Goal: Task Accomplishment & Management: Manage account settings

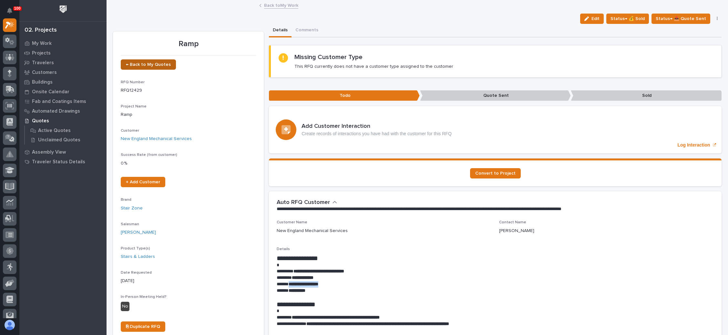
click at [160, 66] on span "← Back to My Quotes" at bounding box center [148, 64] width 45 height 5
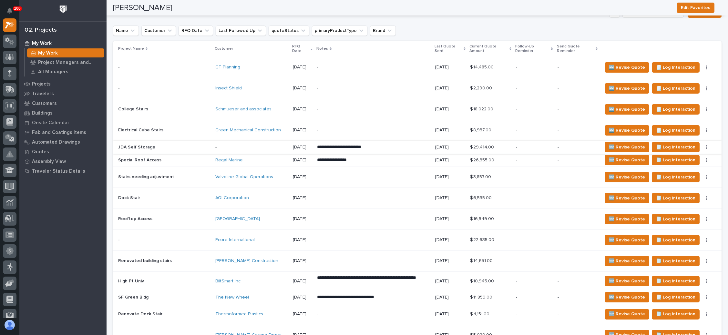
scroll to position [532, 0]
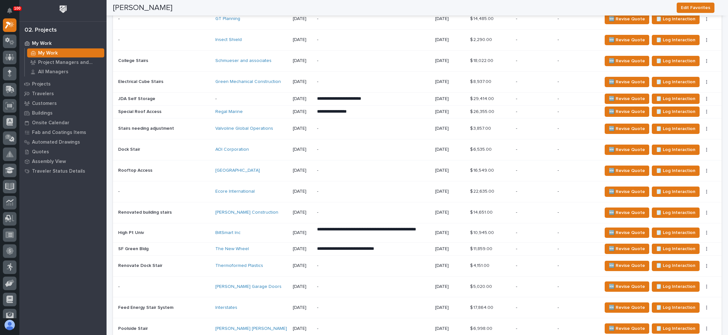
click at [579, 246] on p "-" at bounding box center [577, 248] width 40 height 5
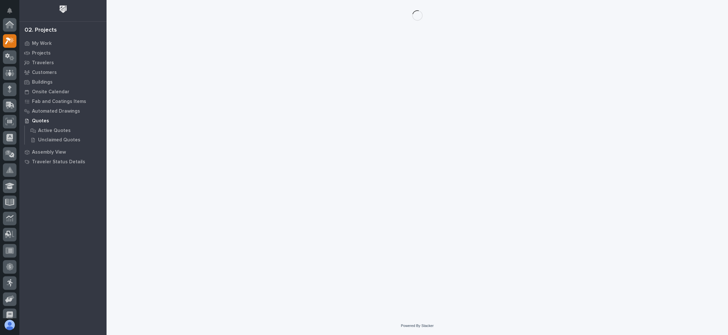
scroll to position [16, 0]
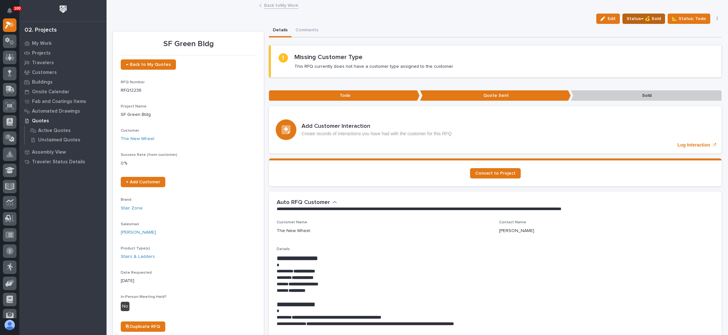
click at [648, 17] on span "Status→ 💰 Sold" at bounding box center [643, 19] width 34 height 8
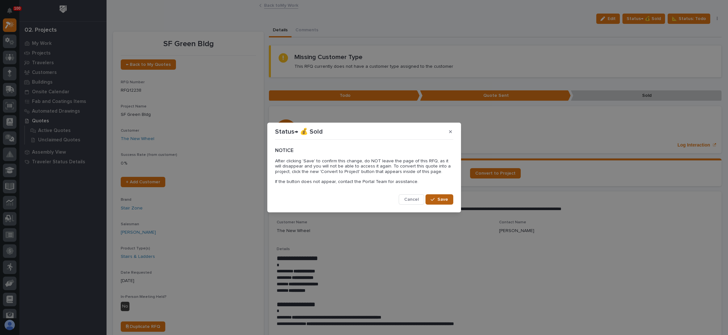
click at [442, 199] on span "Save" at bounding box center [442, 200] width 11 height 6
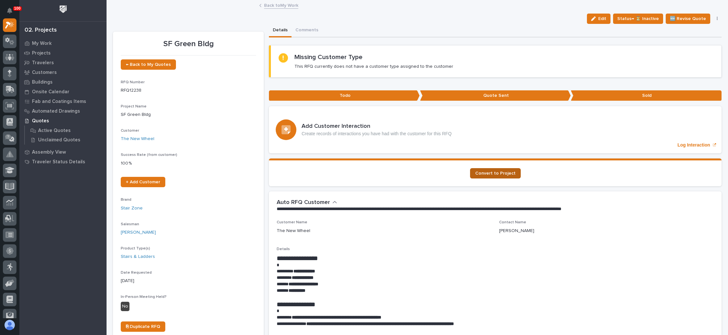
click at [502, 175] on link "Convert to Project" at bounding box center [495, 173] width 51 height 10
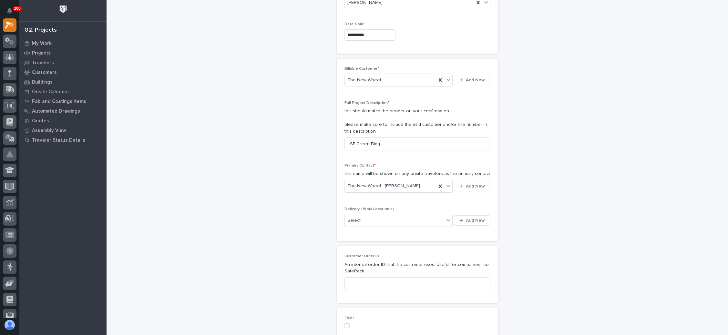
scroll to position [97, 0]
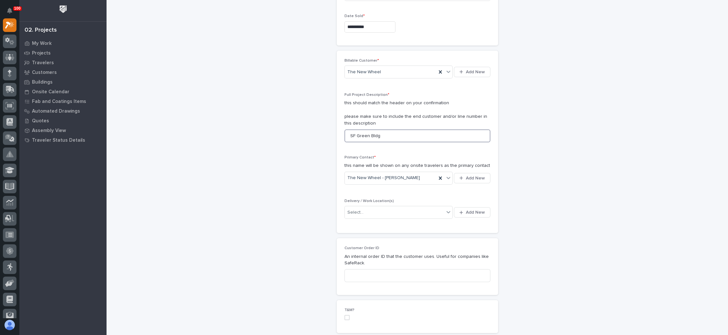
click at [382, 135] on input "SF Green Bldg" at bounding box center [417, 135] width 146 height 13
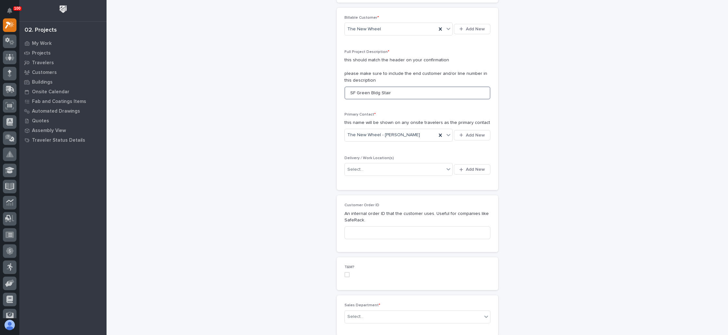
scroll to position [145, 0]
type input "SF Green Bldg Stair"
click at [467, 163] on span "Add New" at bounding box center [475, 164] width 19 height 6
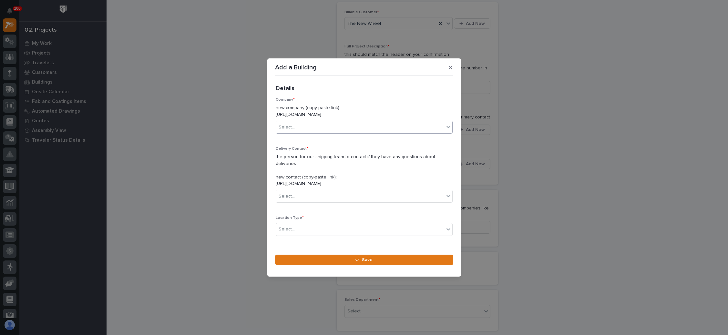
click at [319, 127] on div "Select..." at bounding box center [360, 127] width 168 height 11
type input "*******"
click at [300, 137] on div "The New Wheel" at bounding box center [360, 139] width 169 height 11
click at [319, 195] on div "Select..." at bounding box center [360, 196] width 168 height 11
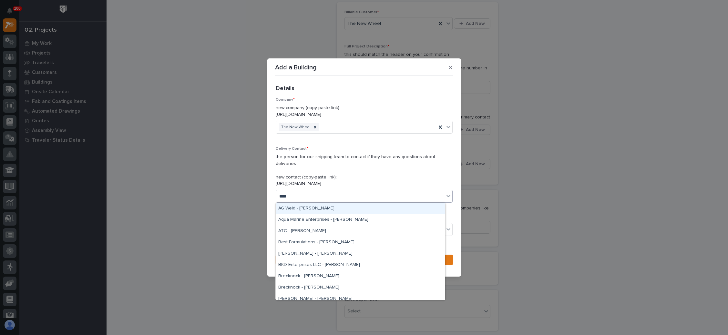
type input "*****"
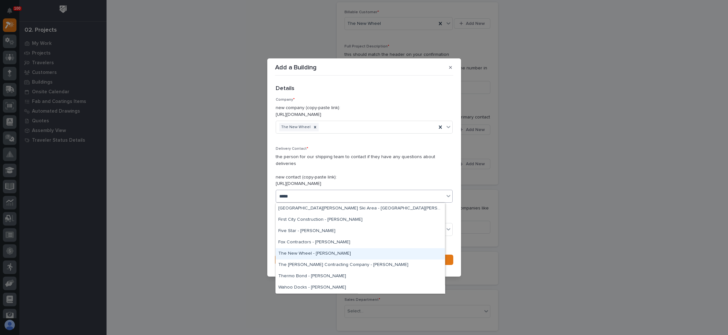
click at [322, 252] on div "The New Wheel - Brett Thurber" at bounding box center [360, 253] width 169 height 11
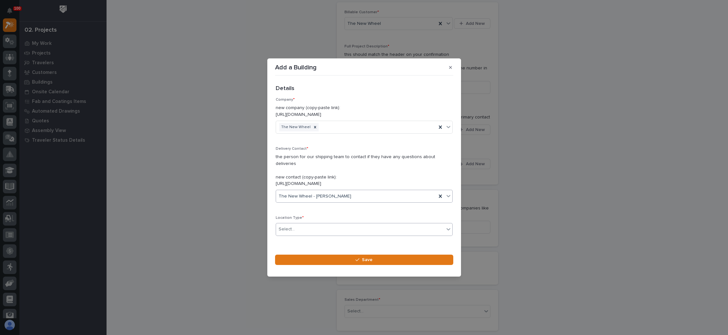
click at [318, 228] on div "Select..." at bounding box center [360, 229] width 168 height 11
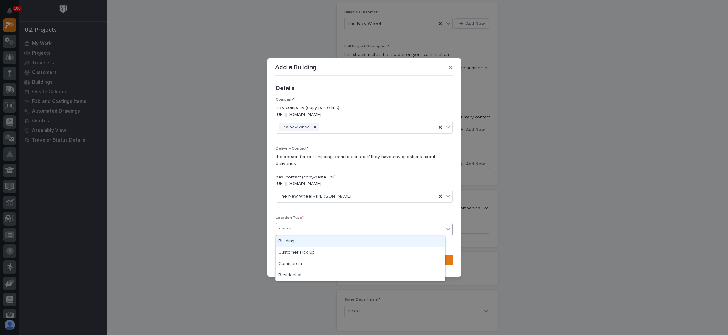
click at [314, 240] on div "Building" at bounding box center [360, 241] width 169 height 11
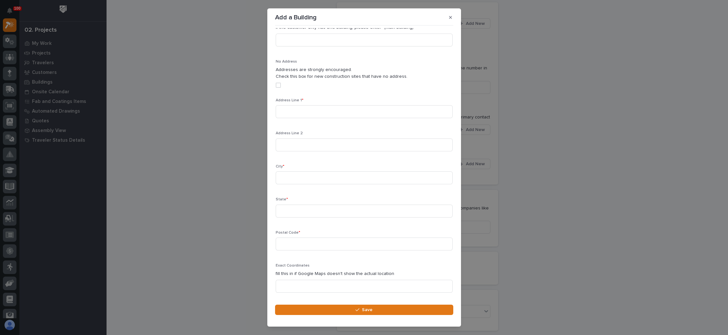
scroll to position [144, 0]
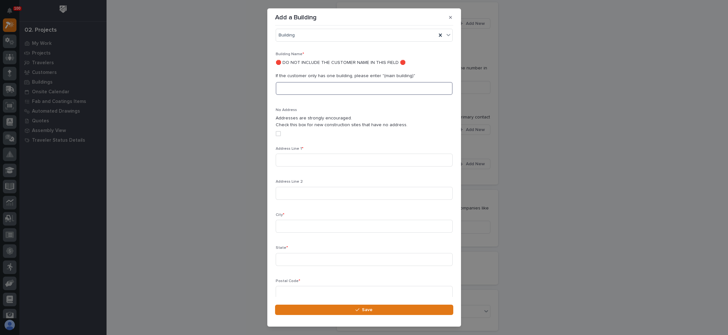
click at [320, 87] on input at bounding box center [364, 88] width 177 height 13
type input "Main"
click at [336, 157] on input at bounding box center [364, 160] width 177 height 13
paste input "1031 Valencia Street San Francisco, CA 9411"
type input "1031 Valencia Street San Francisco, CA 9411"
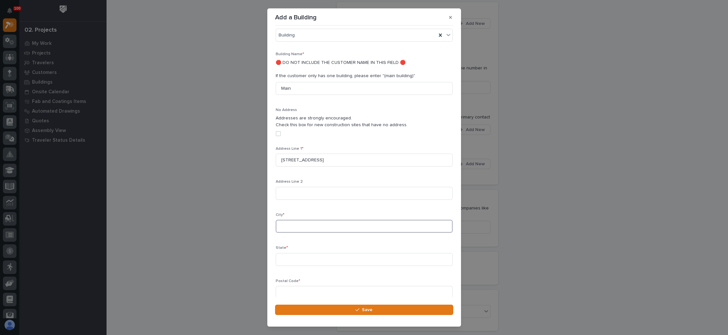
click at [313, 224] on input at bounding box center [364, 226] width 177 height 13
paste input "1031 Valencia Street San Francisco, CA 9411"
type input "1031 Valencia Street San Francisco, CA 9411"
click at [311, 261] on input at bounding box center [364, 259] width 177 height 13
type input "CA"
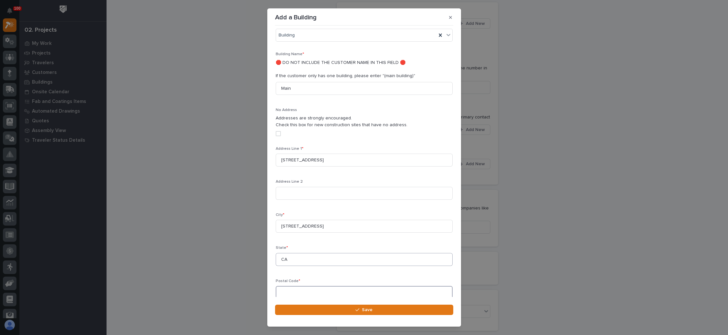
scroll to position [145, 0]
type input "94111"
drag, startPoint x: 320, startPoint y: 226, endPoint x: 262, endPoint y: 227, distance: 58.4
click at [262, 227] on div "Add a Building Loading... Saving… Loading... Saving… Loading... Saving… Details…" at bounding box center [364, 167] width 728 height 335
click at [353, 225] on input "San Francisco, CA 9411" at bounding box center [364, 225] width 177 height 13
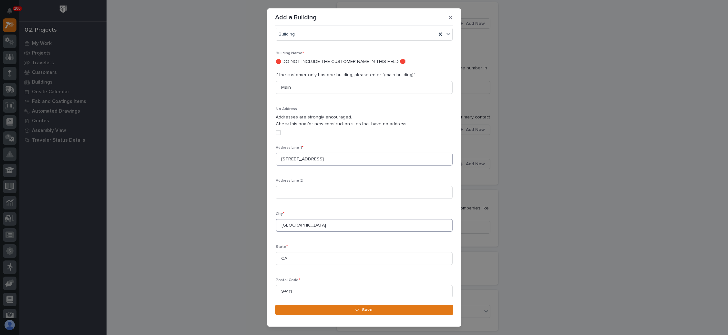
type input "San Francisco"
click at [368, 158] on input "1031 Valencia Street San Francisco, CA 9411" at bounding box center [364, 159] width 177 height 13
type input "1031 Valencia Street"
click at [361, 309] on div "button" at bounding box center [358, 310] width 6 height 5
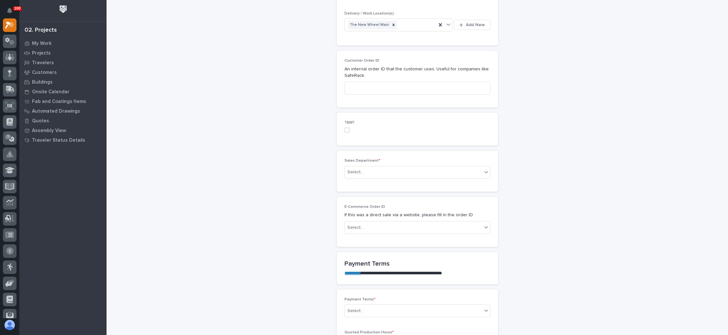
scroll to position [290, 0]
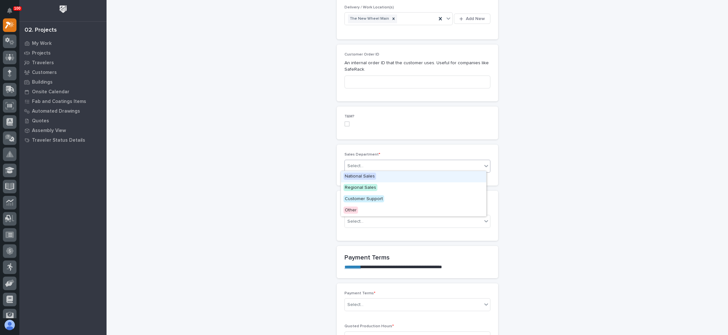
click at [403, 165] on div "Select..." at bounding box center [413, 166] width 137 height 11
click at [390, 177] on div "National Sales" at bounding box center [413, 176] width 145 height 11
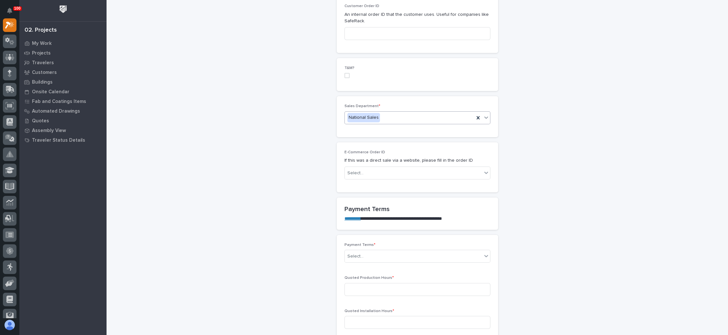
scroll to position [387, 0]
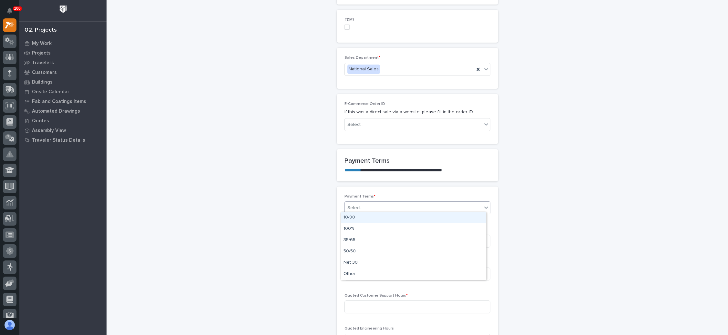
click at [420, 204] on div "Select..." at bounding box center [413, 208] width 137 height 11
click at [369, 229] on div "100%" at bounding box center [413, 228] width 145 height 11
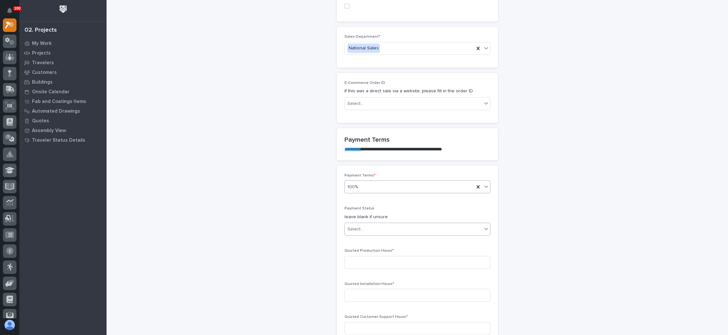
click at [378, 227] on div "Select..." at bounding box center [413, 229] width 137 height 11
click at [372, 238] on div "NOT PAID" at bounding box center [413, 238] width 145 height 11
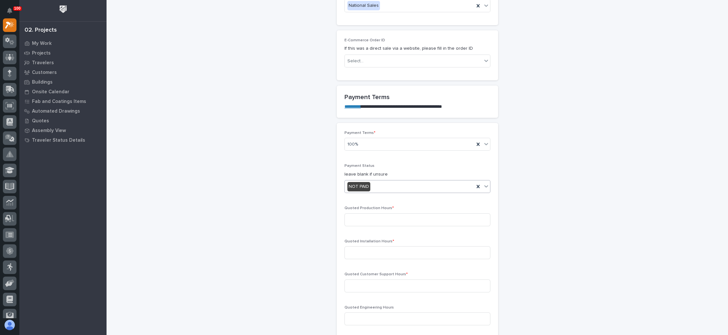
scroll to position [457, 0]
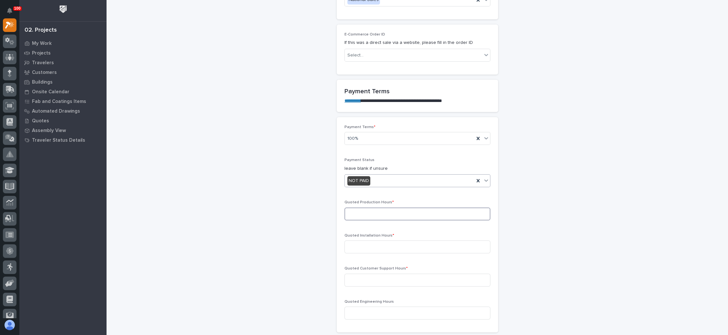
click at [385, 213] on input at bounding box center [417, 214] width 146 height 13
click at [418, 211] on input at bounding box center [417, 214] width 146 height 13
type input "35"
click at [406, 241] on input at bounding box center [417, 246] width 146 height 13
type input "0"
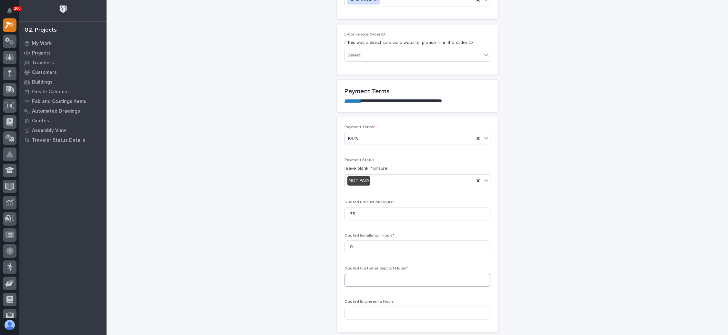
click at [401, 274] on input at bounding box center [417, 280] width 146 height 13
type input "0"
click at [396, 308] on input at bounding box center [417, 313] width 146 height 13
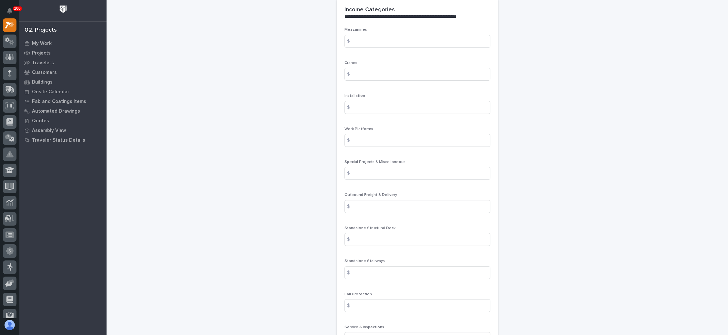
scroll to position [844, 0]
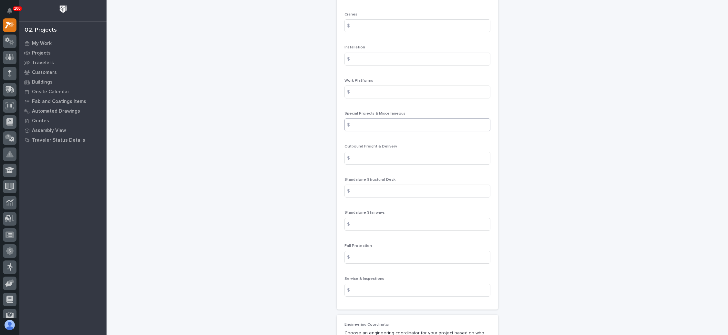
type input "3"
click at [383, 125] on input at bounding box center [417, 124] width 146 height 13
type input "345"
click at [428, 153] on input at bounding box center [417, 158] width 146 height 13
type input "3250"
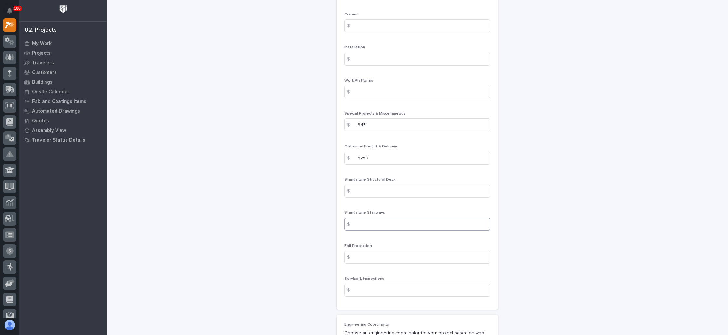
click at [406, 220] on input at bounding box center [417, 224] width 146 height 13
type input "7869"
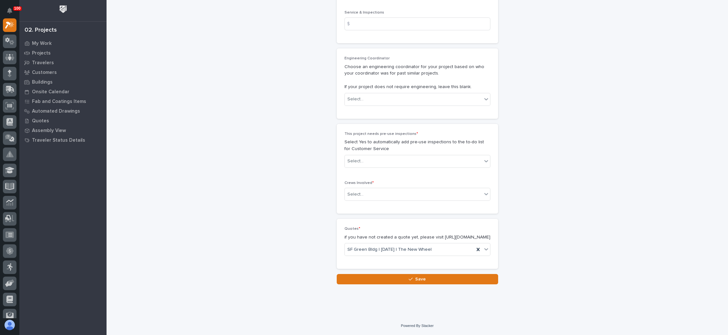
scroll to position [1113, 0]
click at [411, 156] on div "Select..." at bounding box center [413, 161] width 137 height 11
click at [386, 177] on div "No" at bounding box center [413, 178] width 145 height 11
click at [387, 189] on div "Select..." at bounding box center [413, 194] width 137 height 11
click at [381, 200] on div "Production" at bounding box center [413, 200] width 145 height 11
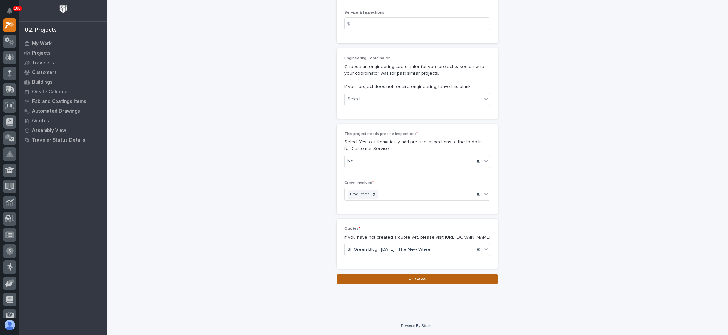
click at [409, 278] on icon "button" at bounding box center [411, 279] width 4 height 5
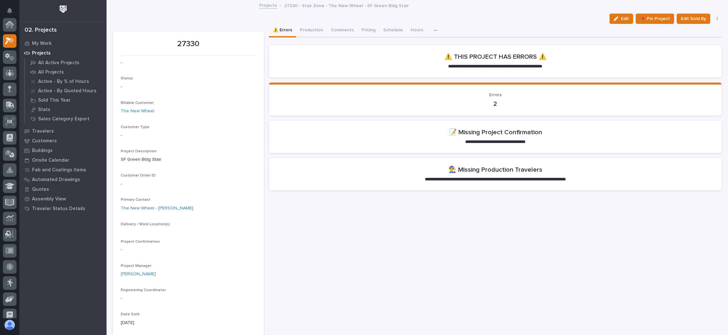
scroll to position [16, 0]
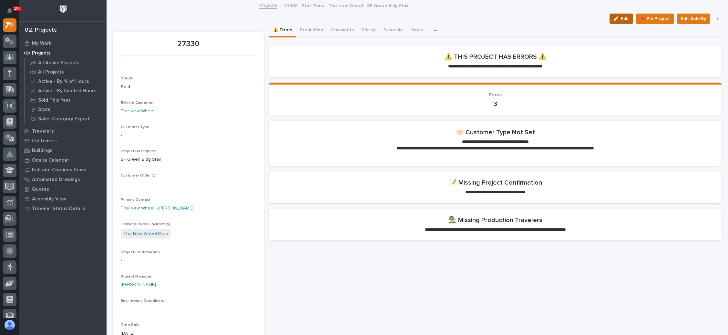
click at [613, 18] on icon "button" at bounding box center [615, 18] width 5 height 5
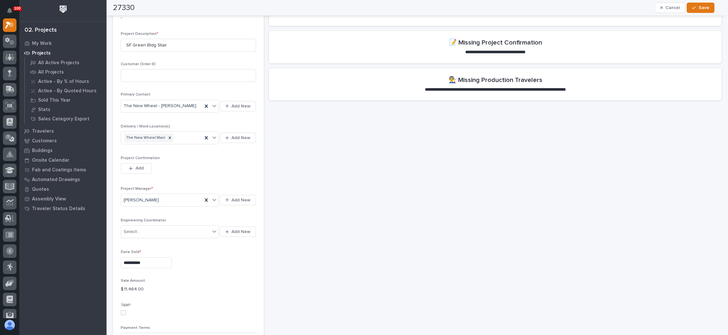
scroll to position [145, 0]
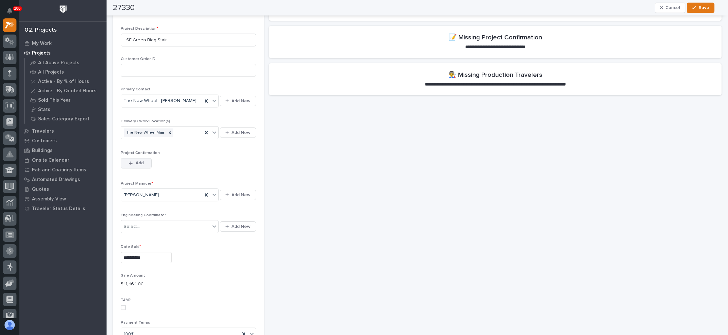
click at [136, 158] on button "Add" at bounding box center [136, 163] width 31 height 10
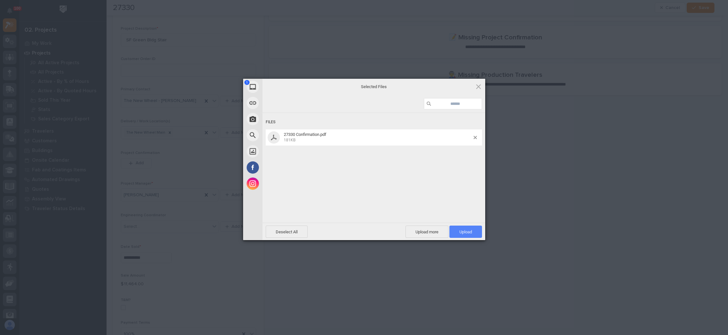
click at [466, 232] on span "Upload 1" at bounding box center [465, 231] width 13 height 5
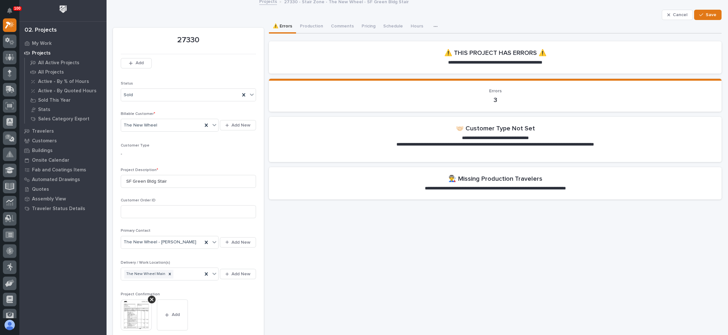
scroll to position [0, 0]
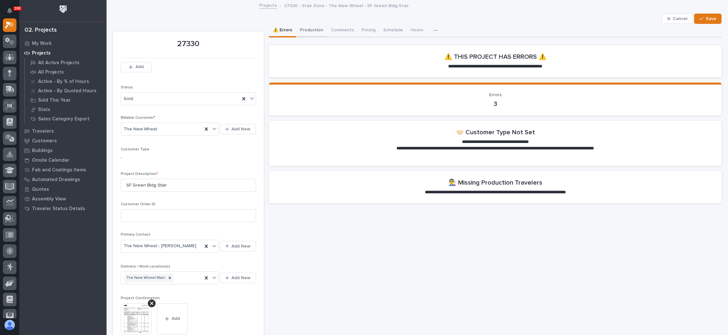
drag, startPoint x: 315, startPoint y: 29, endPoint x: 315, endPoint y: 32, distance: 3.2
click at [315, 28] on button "Production" at bounding box center [311, 31] width 31 height 14
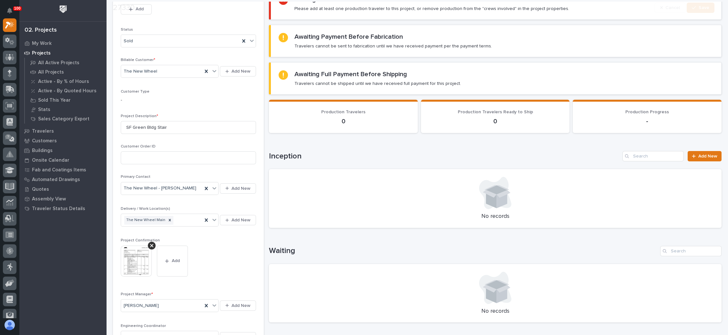
scroll to position [97, 0]
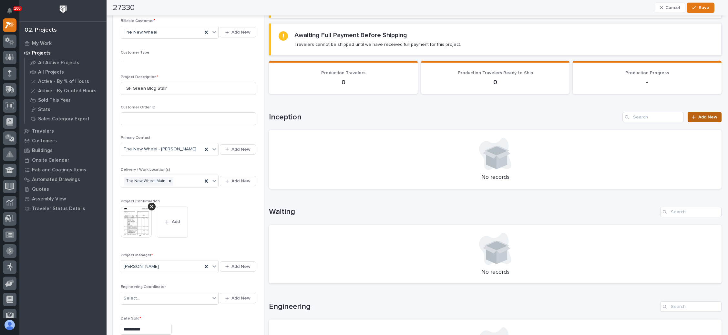
click at [692, 120] on link "Add New" at bounding box center [704, 117] width 34 height 10
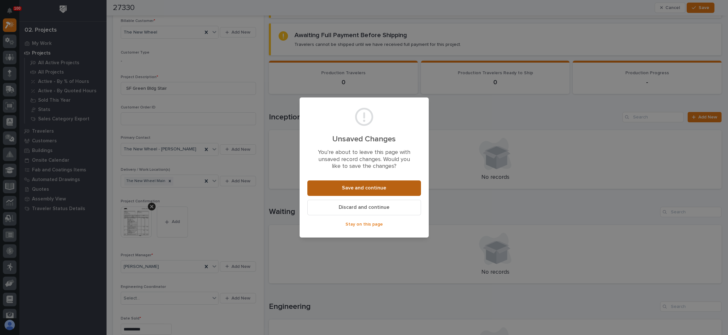
click at [365, 187] on span "Save and continue" at bounding box center [364, 188] width 44 height 7
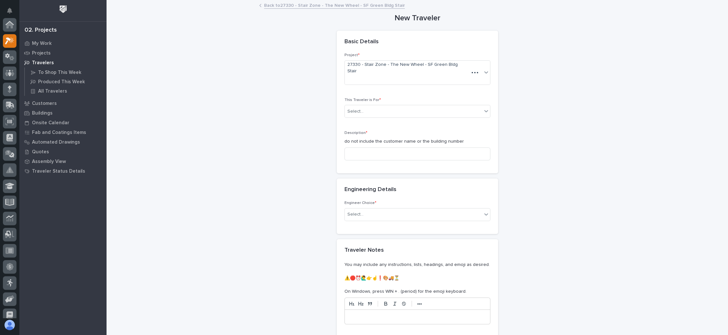
scroll to position [16, 0]
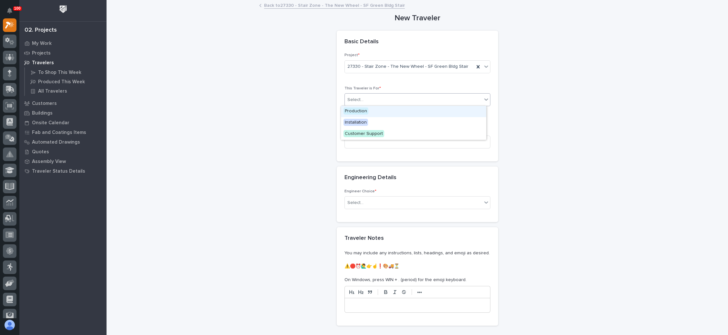
click at [395, 99] on div "Select..." at bounding box center [413, 100] width 137 height 11
click at [387, 112] on div "Production" at bounding box center [413, 111] width 145 height 11
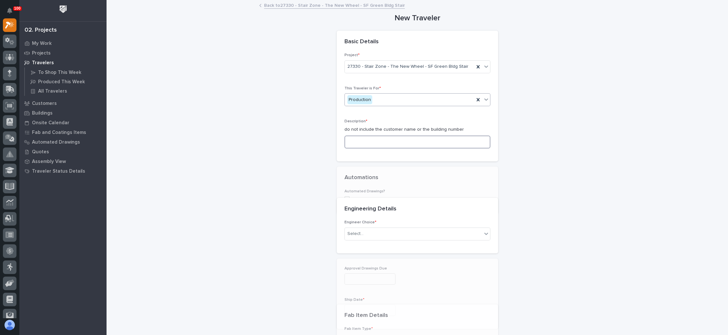
click at [385, 138] on input at bounding box center [417, 142] width 146 height 13
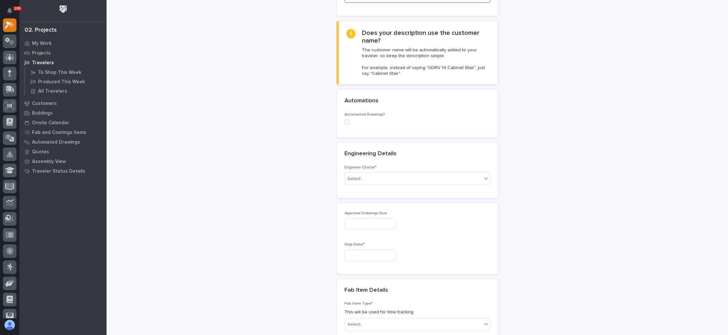
scroll to position [194, 0]
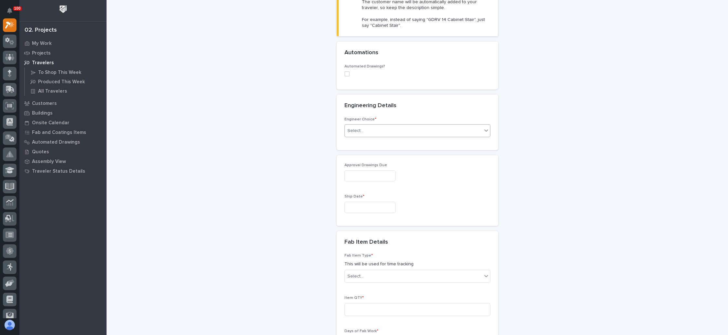
type input "SF Green Bldg Stair"
click at [382, 129] on div "Select..." at bounding box center [413, 131] width 137 height 11
type input "*"
click at [382, 164] on div "I know who will draw this" at bounding box center [413, 164] width 145 height 11
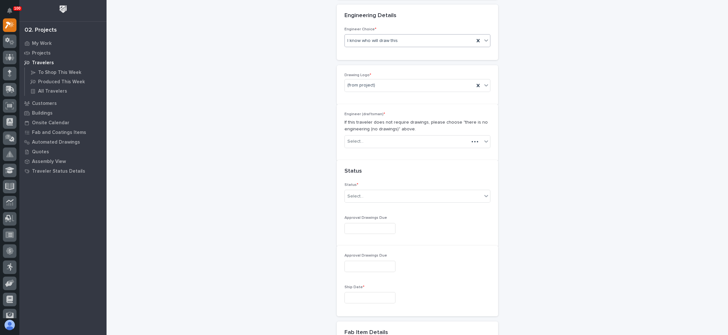
scroll to position [292, 0]
click at [379, 78] on div "(from project)" at bounding box center [409, 77] width 129 height 11
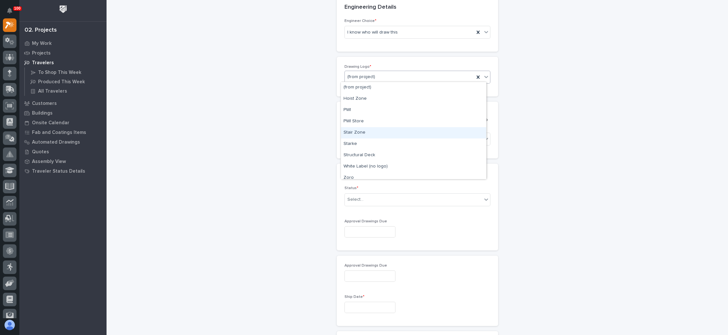
click at [370, 134] on div "Stair Zone" at bounding box center [413, 132] width 145 height 11
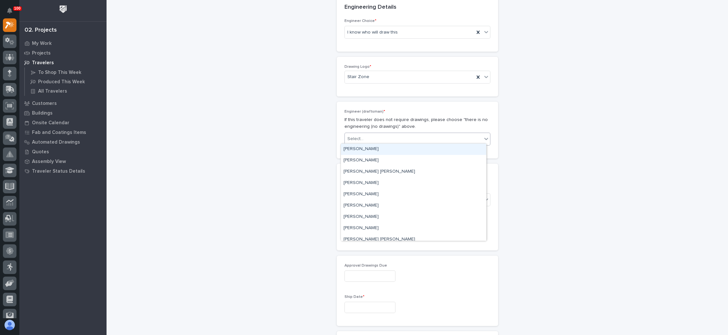
click at [370, 136] on div "Select..." at bounding box center [413, 139] width 137 height 11
type input "*"
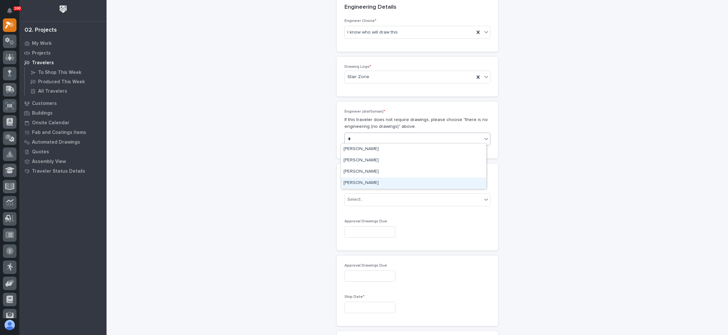
click at [366, 179] on div "[PERSON_NAME]" at bounding box center [413, 182] width 145 height 11
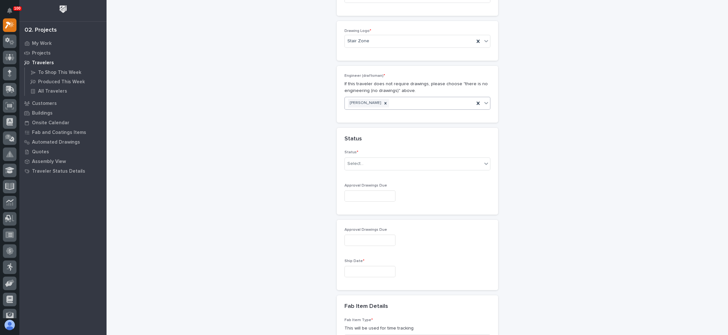
scroll to position [341, 0]
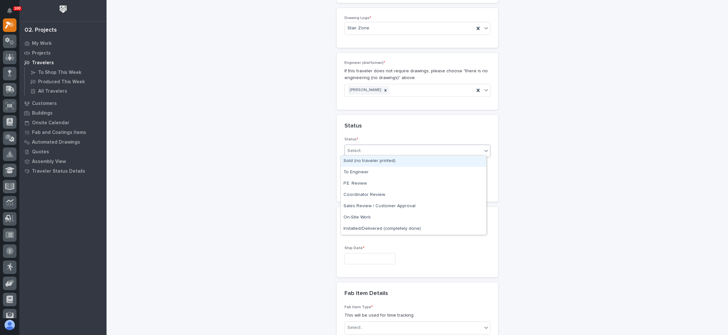
click at [387, 148] on div "Select..." at bounding box center [413, 151] width 137 height 11
click at [379, 161] on div "Sold (no traveler printed)" at bounding box center [413, 161] width 145 height 11
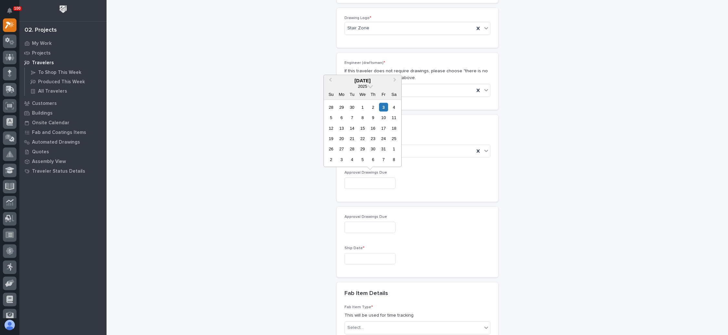
click at [378, 177] on input "text" at bounding box center [369, 182] width 51 height 11
click at [362, 118] on div "8" at bounding box center [362, 117] width 9 height 9
type input "**********"
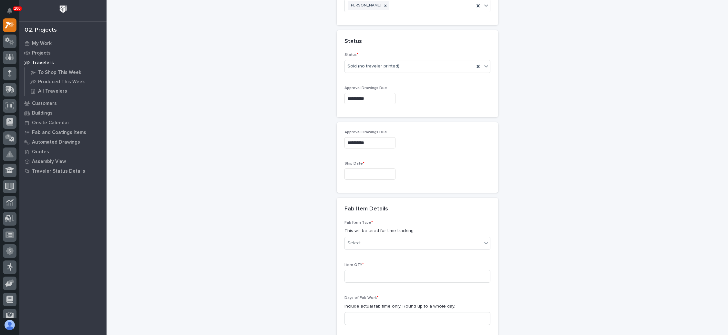
scroll to position [438, 0]
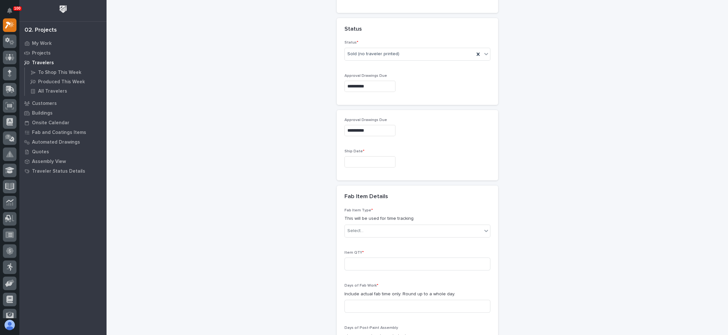
click at [356, 159] on input "text" at bounding box center [369, 161] width 51 height 11
click at [395, 59] on span "Next Month" at bounding box center [395, 59] width 0 height 8
click at [363, 106] on div "12" at bounding box center [362, 106] width 9 height 9
type input "**********"
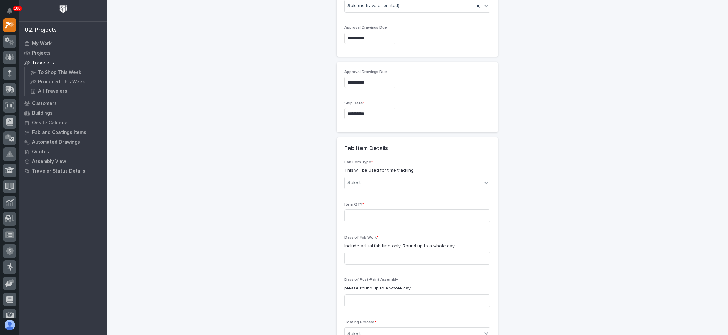
scroll to position [534, 0]
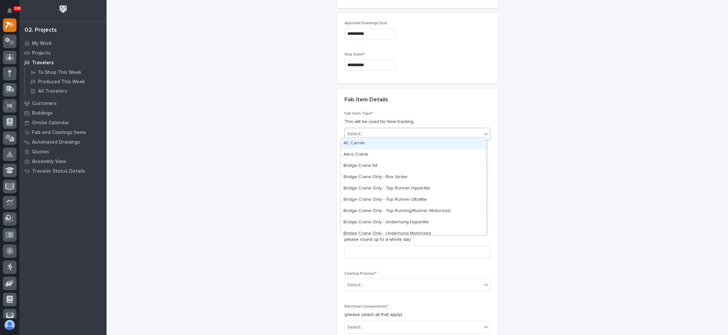
click at [371, 131] on div "Select..." at bounding box center [413, 134] width 137 height 11
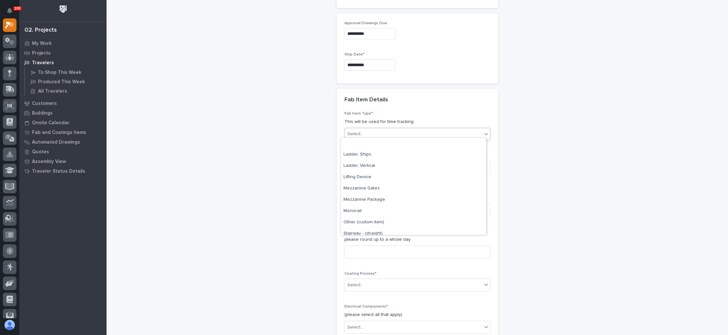
scroll to position [310, 0]
click at [388, 206] on div "Stairway - (straight)" at bounding box center [413, 205] width 145 height 11
click at [371, 168] on input at bounding box center [417, 167] width 146 height 13
type input "1"
click at [372, 204] on input at bounding box center [417, 209] width 146 height 13
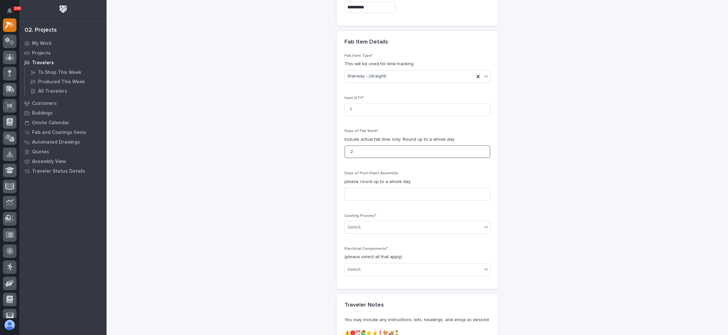
scroll to position [631, 0]
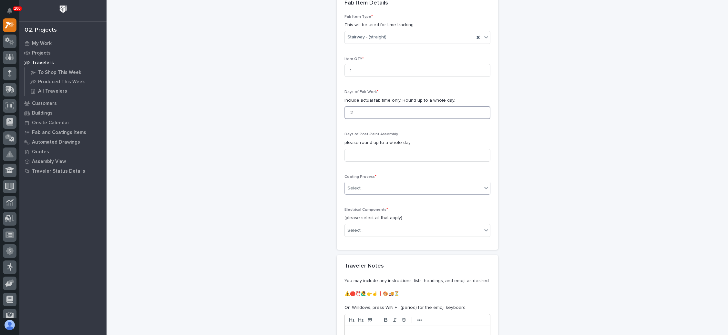
type input "2"
click at [392, 185] on div "Select..." at bounding box center [413, 188] width 137 height 11
click at [380, 208] on div "In-House Paint/Powder" at bounding box center [413, 208] width 145 height 11
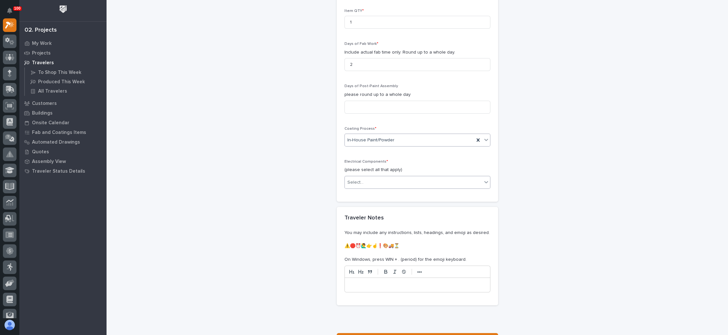
click at [393, 180] on div "Select..." at bounding box center [413, 182] width 137 height 11
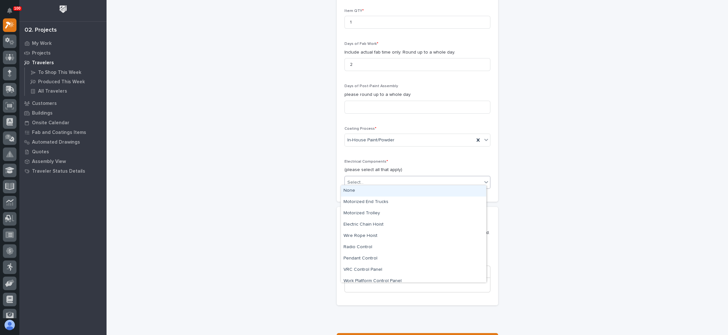
click at [383, 190] on div "None" at bounding box center [413, 190] width 145 height 11
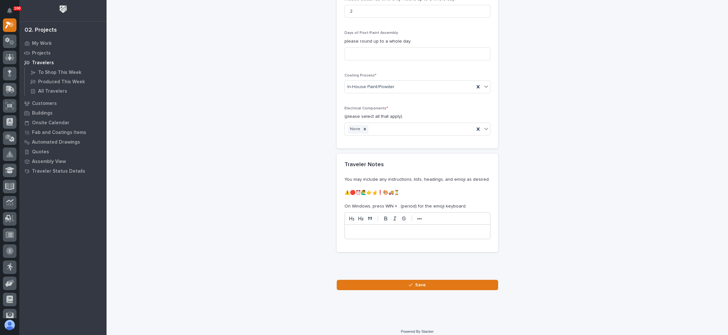
scroll to position [734, 0]
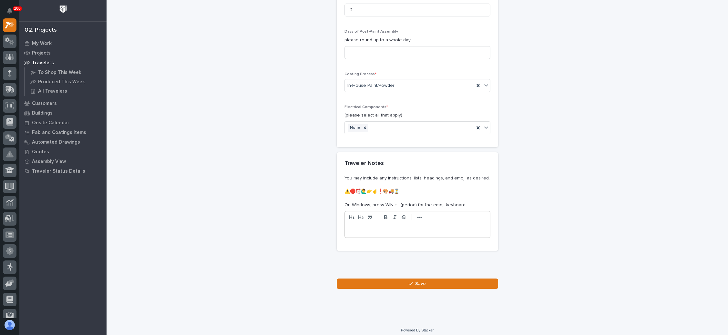
click at [416, 281] on span "Save" at bounding box center [420, 284] width 11 height 6
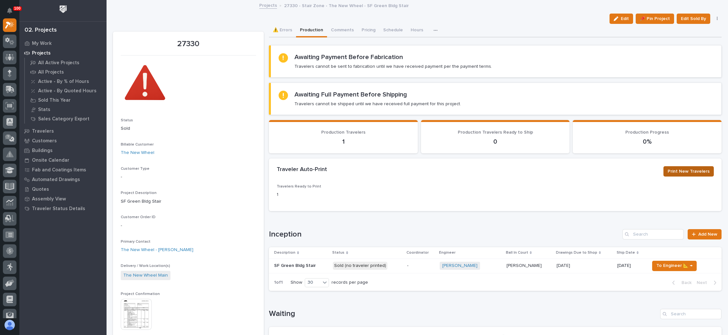
click at [674, 168] on span "Print New Travelers" at bounding box center [688, 171] width 42 height 8
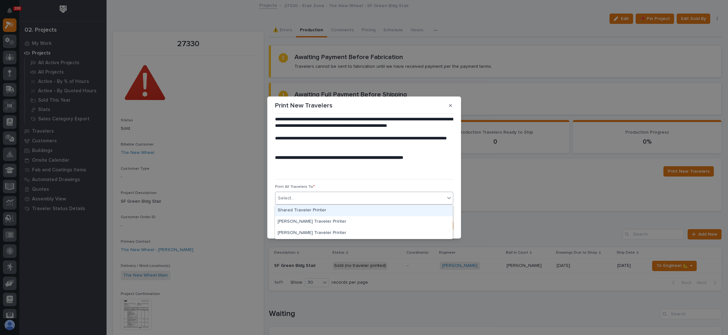
click at [338, 196] on div "Select..." at bounding box center [359, 198] width 169 height 11
click at [319, 211] on div "Shared Traveler Printer" at bounding box center [363, 210] width 177 height 11
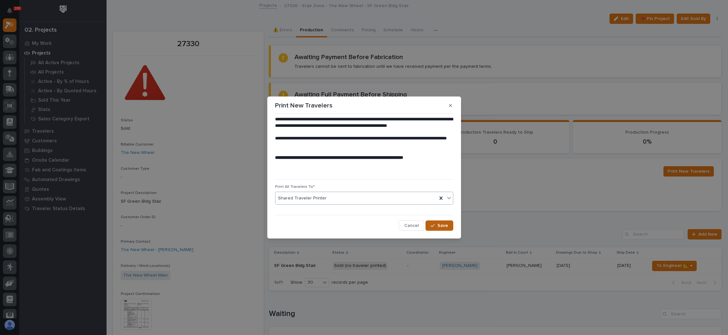
click at [442, 221] on button "Save" at bounding box center [438, 225] width 27 height 10
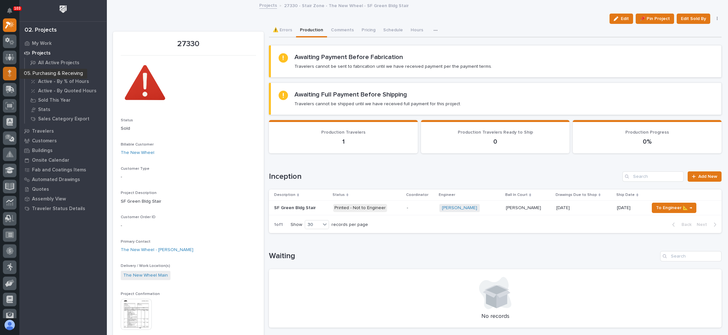
click at [9, 70] on icon at bounding box center [10, 72] width 4 height 4
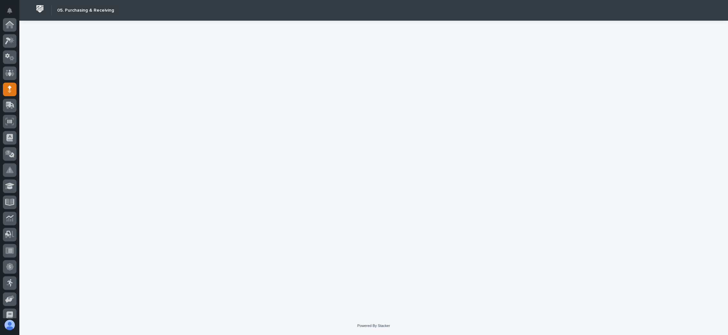
scroll to position [65, 0]
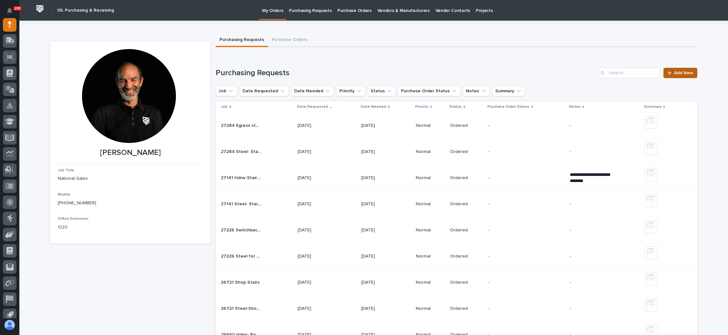
click at [670, 72] on div at bounding box center [670, 73] width 6 height 5
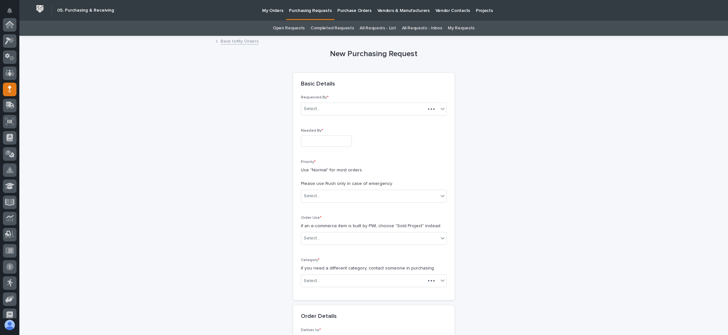
scroll to position [65, 0]
click at [309, 140] on input "text" at bounding box center [326, 141] width 51 height 11
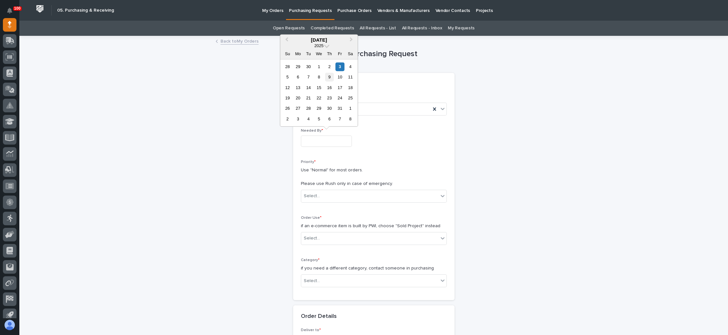
click at [329, 76] on div "9" at bounding box center [329, 77] width 9 height 9
type input "**********"
click at [323, 192] on div "Select..." at bounding box center [369, 196] width 137 height 11
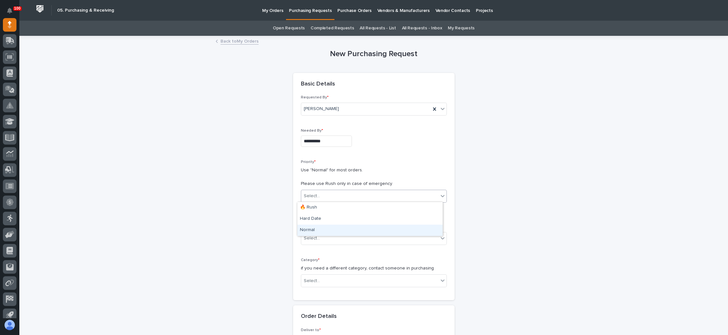
click at [319, 228] on div "Normal" at bounding box center [369, 230] width 145 height 11
click at [322, 230] on div "Order Use * if an e-commerce item is built by PWI, choose "Sold Project" instea…" at bounding box center [374, 233] width 146 height 35
drag, startPoint x: 324, startPoint y: 233, endPoint x: 328, endPoint y: 238, distance: 5.7
click at [325, 234] on div "Select..." at bounding box center [369, 238] width 137 height 11
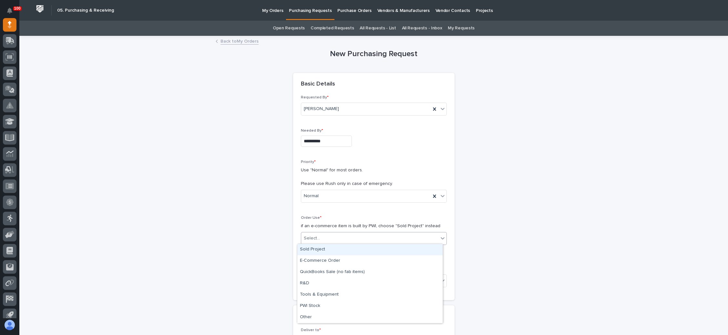
click at [325, 248] on div "Sold Project" at bounding box center [369, 249] width 145 height 11
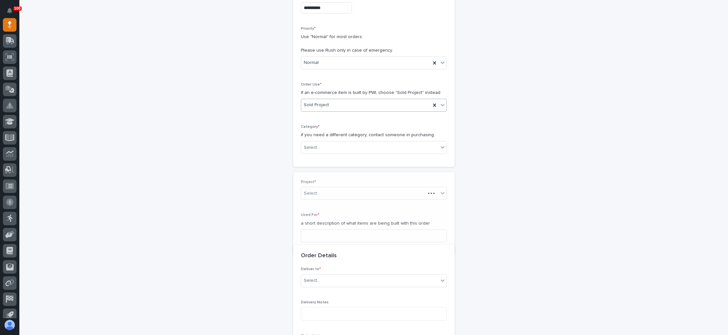
scroll to position [138, 0]
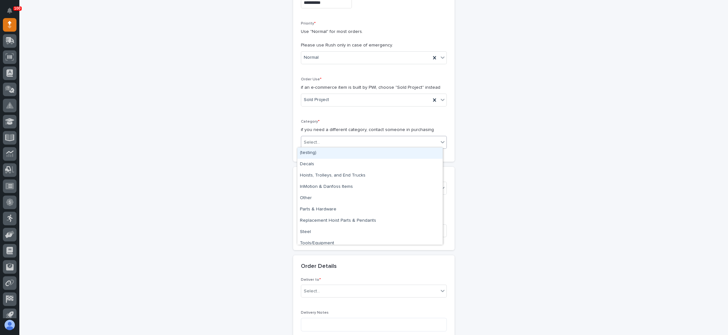
click at [332, 141] on div "Select..." at bounding box center [369, 142] width 137 height 11
click at [327, 208] on div "Parts & Hardware" at bounding box center [369, 209] width 145 height 11
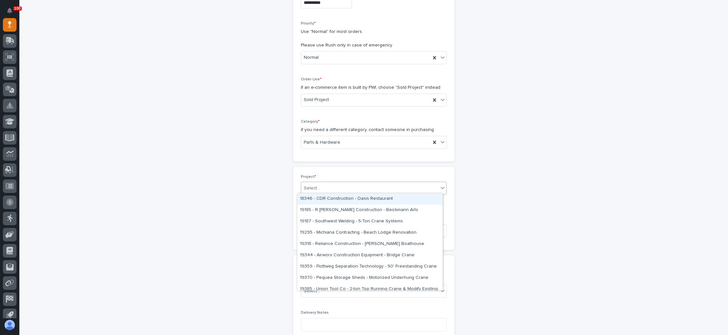
click at [329, 187] on div "Select..." at bounding box center [369, 188] width 137 height 11
type input "*****"
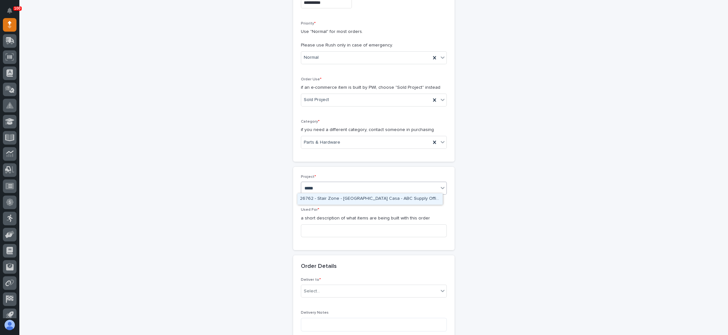
click at [346, 199] on div "26762 - Stair Zone - Bello Casa - ABC Supply Office" at bounding box center [369, 198] width 145 height 11
click at [326, 228] on input at bounding box center [374, 230] width 146 height 13
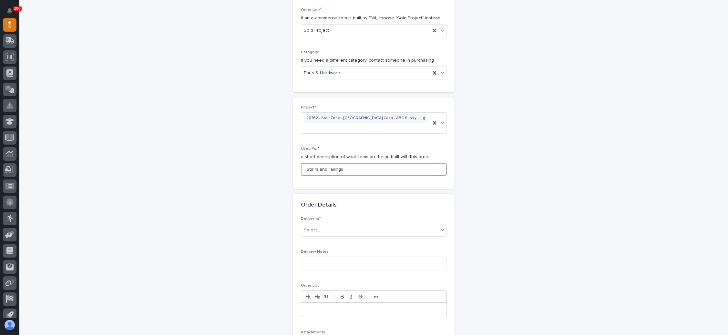
scroll to position [235, 0]
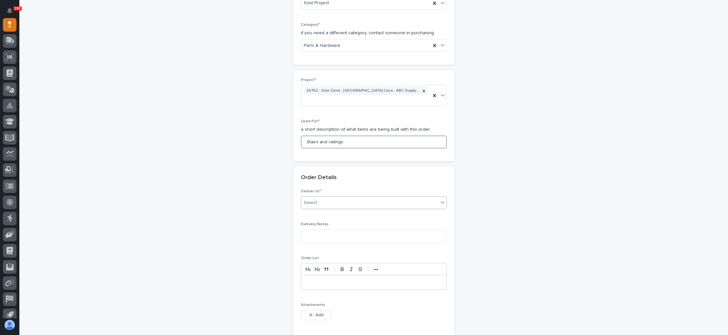
type input "Stairs and railings"
click at [331, 197] on div "Select..." at bounding box center [369, 202] width 137 height 11
click at [330, 205] on div "PWI" at bounding box center [369, 204] width 145 height 11
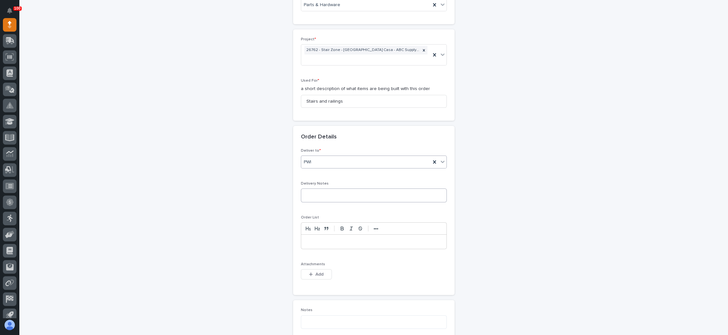
scroll to position [284, 0]
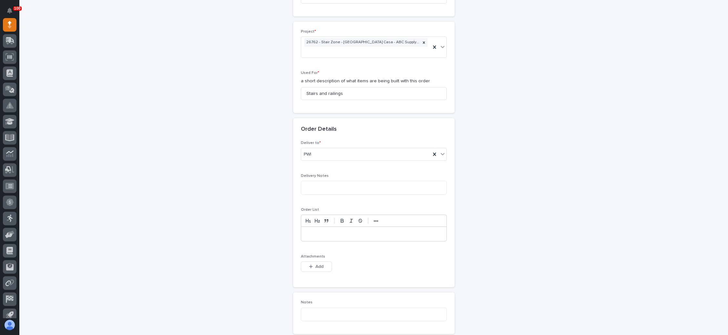
click at [342, 231] on p at bounding box center [374, 234] width 136 height 6
click at [315, 264] on span "Add" at bounding box center [319, 267] width 8 height 6
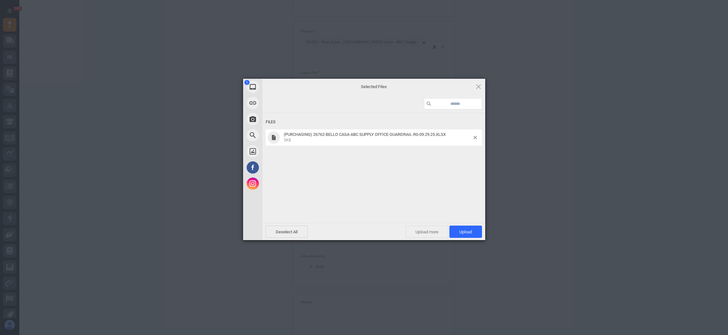
click at [428, 228] on span "Upload more" at bounding box center [426, 232] width 43 height 12
click at [465, 229] on span "Upload 2" at bounding box center [462, 231] width 20 height 5
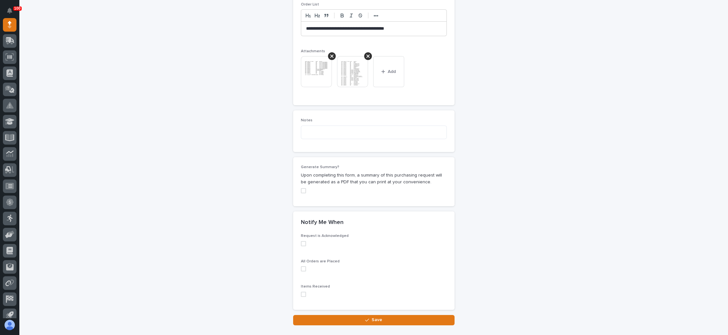
scroll to position [519, 0]
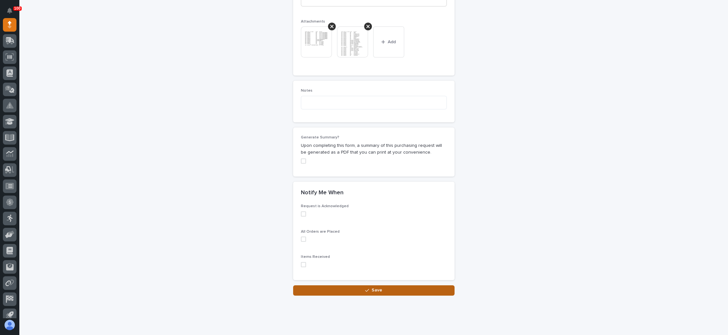
click at [365, 288] on icon "button" at bounding box center [367, 290] width 4 height 5
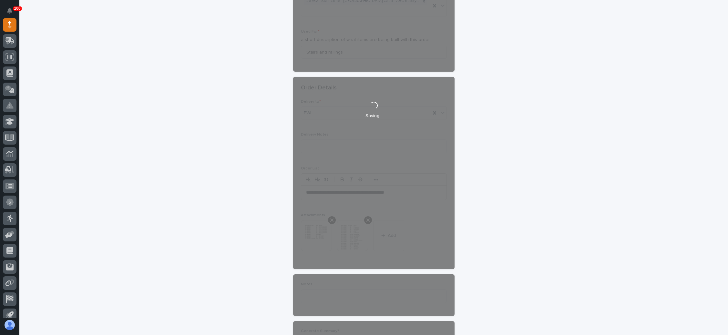
scroll to position [272, 0]
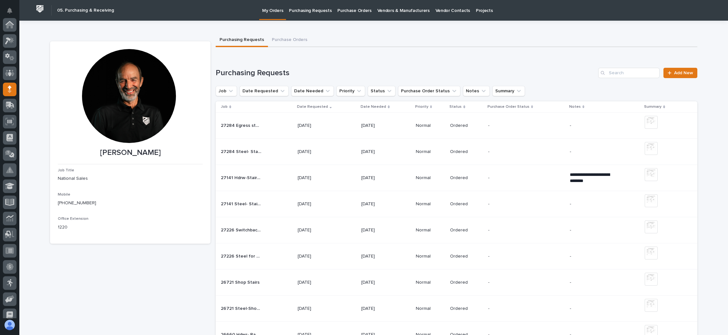
scroll to position [65, 0]
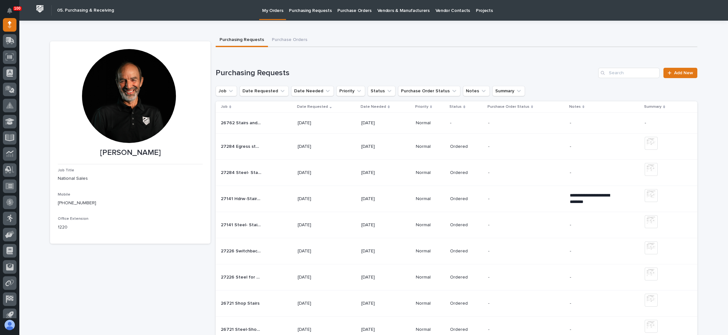
click at [491, 119] on div "- -" at bounding box center [526, 123] width 76 height 11
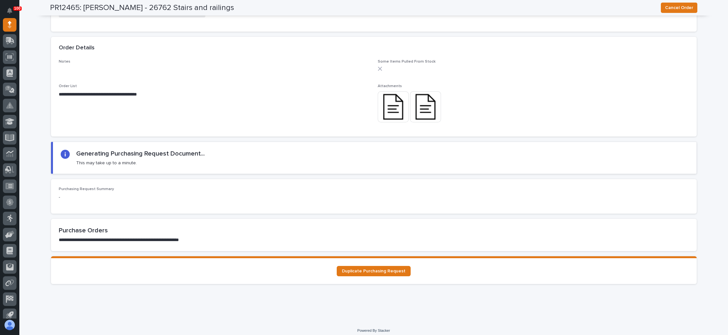
scroll to position [493, 0]
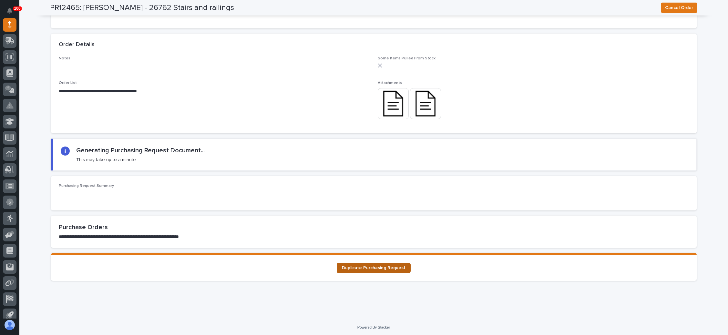
click at [374, 266] on span "Duplicate Purchasing Request" at bounding box center [374, 268] width 64 height 5
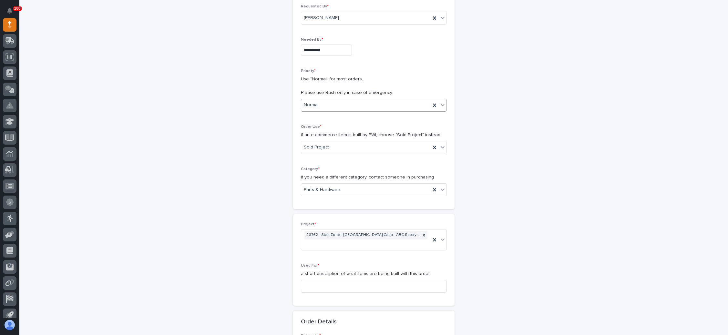
scroll to position [97, 0]
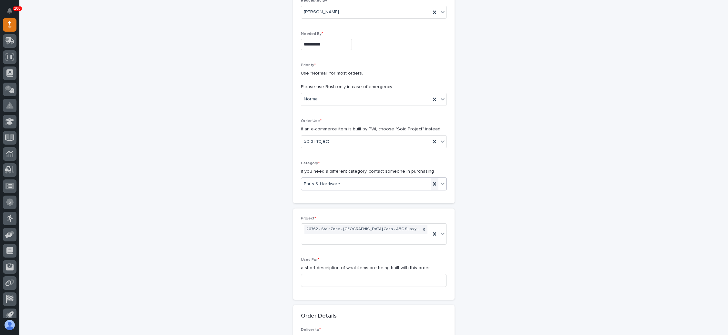
click at [432, 182] on icon at bounding box center [434, 184] width 6 height 6
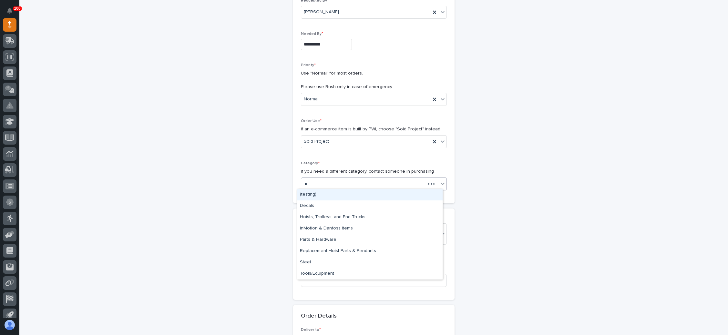
type input "**"
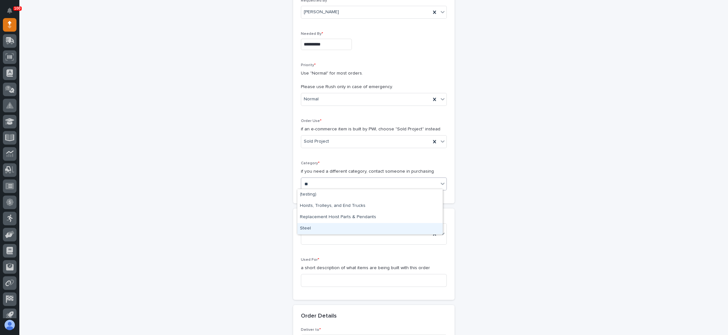
click at [338, 225] on div "Steel" at bounding box center [369, 228] width 145 height 11
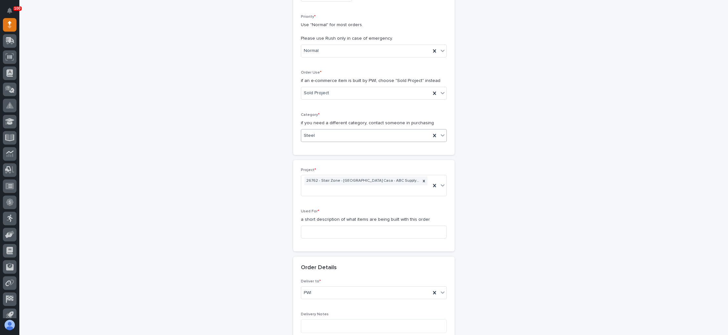
scroll to position [194, 0]
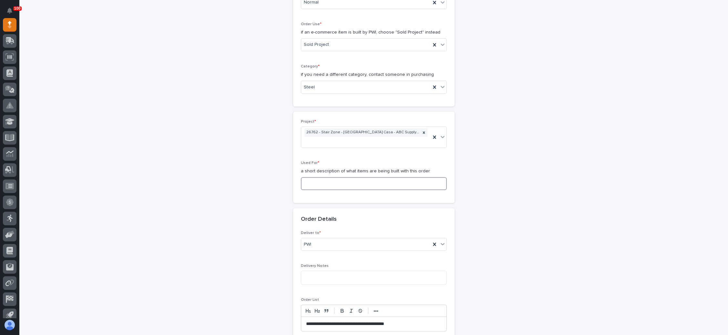
click at [336, 177] on input at bounding box center [374, 183] width 146 height 13
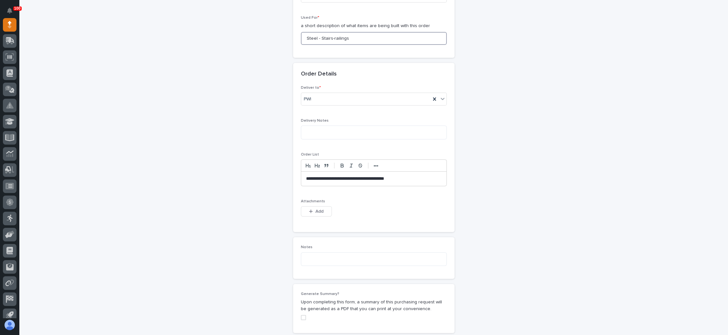
scroll to position [387, 0]
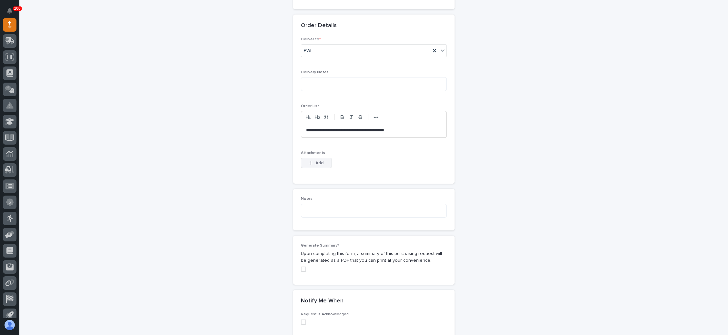
type input "Steel - Stairs-railings"
drag, startPoint x: 318, startPoint y: 152, endPoint x: 326, endPoint y: 152, distance: 8.1
click at [318, 160] on span "Add" at bounding box center [319, 163] width 8 height 6
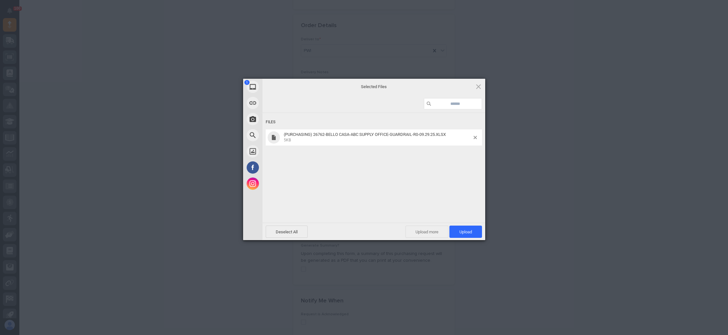
click at [430, 231] on span "Upload more" at bounding box center [426, 232] width 43 height 12
click at [458, 228] on span "Upload 2" at bounding box center [462, 232] width 40 height 12
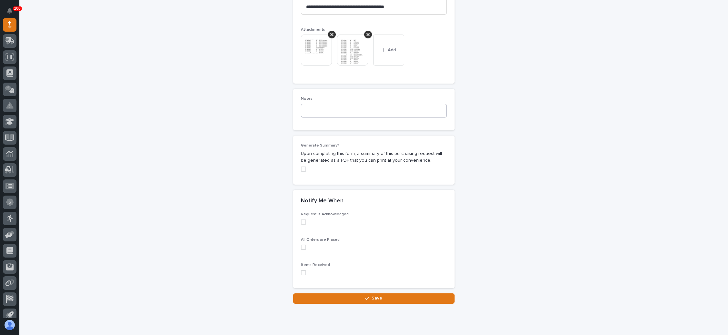
scroll to position [519, 0]
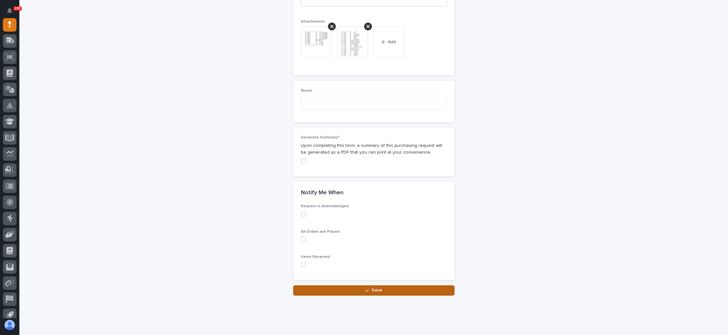
click at [367, 285] on button "Save" at bounding box center [373, 290] width 161 height 10
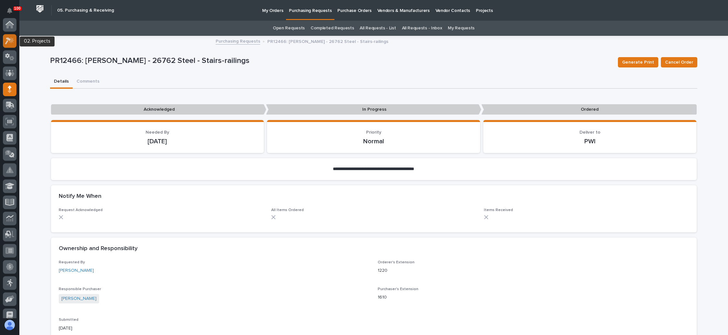
click at [9, 38] on icon at bounding box center [8, 40] width 6 height 7
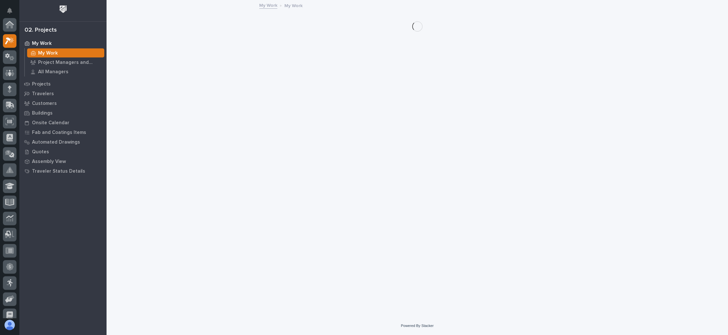
scroll to position [16, 0]
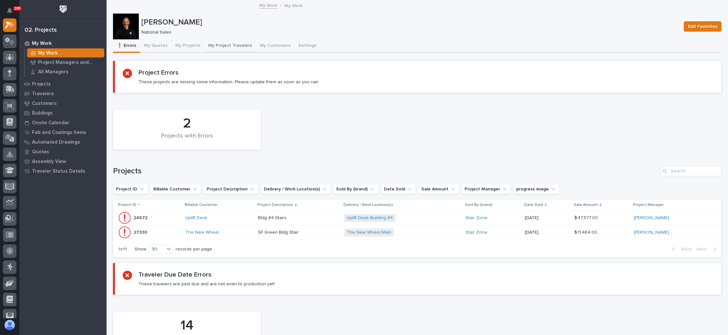
drag, startPoint x: 220, startPoint y: 42, endPoint x: 223, endPoint y: 46, distance: 5.1
click at [220, 42] on button "My Project Travelers" at bounding box center [230, 46] width 52 height 14
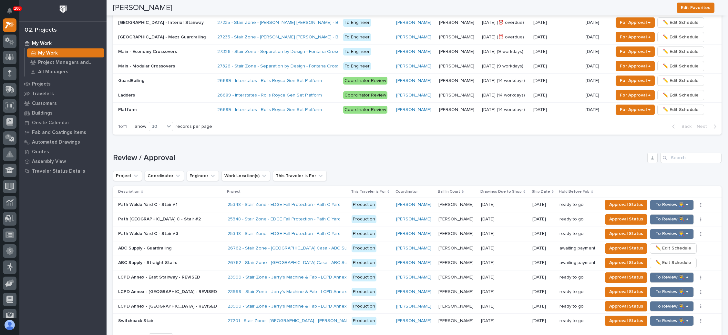
scroll to position [629, 0]
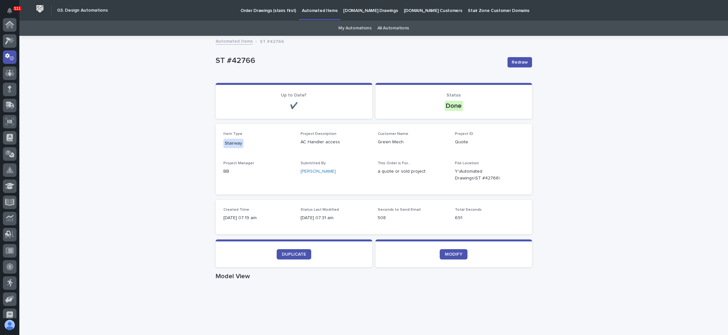
scroll to position [32, 0]
click at [270, 11] on p "Order Drawings (stairs first)" at bounding box center [268, 7] width 56 height 14
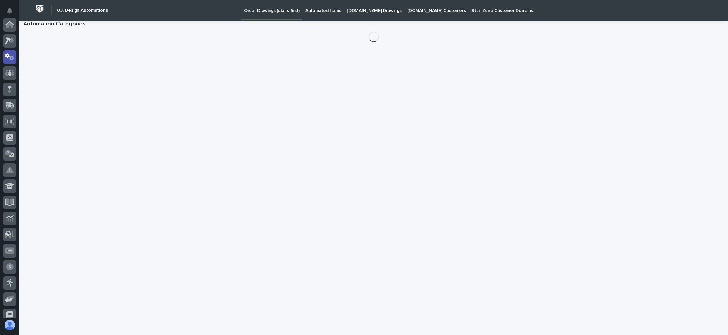
scroll to position [32, 0]
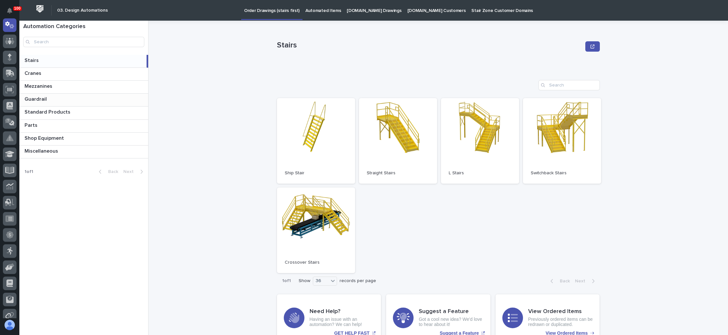
click at [43, 101] on p "Guardrail" at bounding box center [37, 98] width 24 height 7
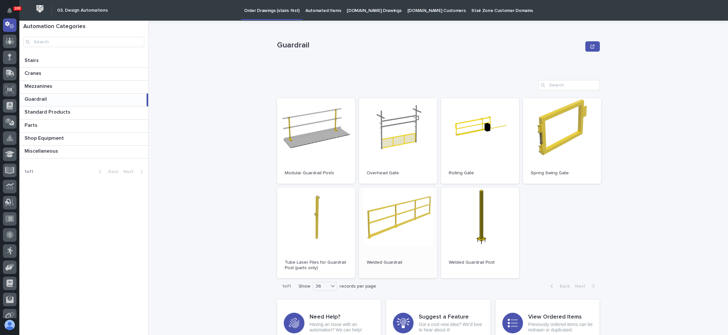
click at [382, 225] on link "Open" at bounding box center [398, 232] width 78 height 91
click at [25, 57] on p "Stairs" at bounding box center [32, 59] width 15 height 7
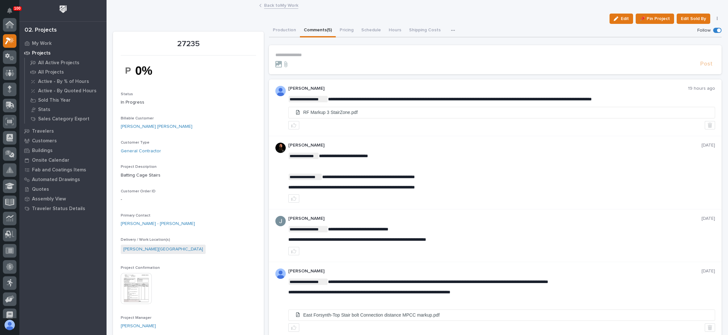
scroll to position [16, 0]
click at [286, 5] on link "Back to My Work" at bounding box center [281, 4] width 34 height 7
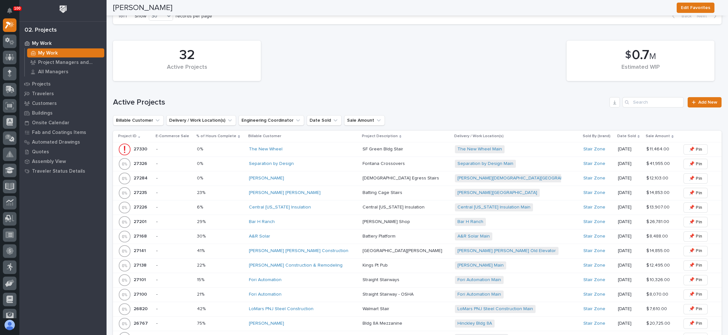
scroll to position [415, 0]
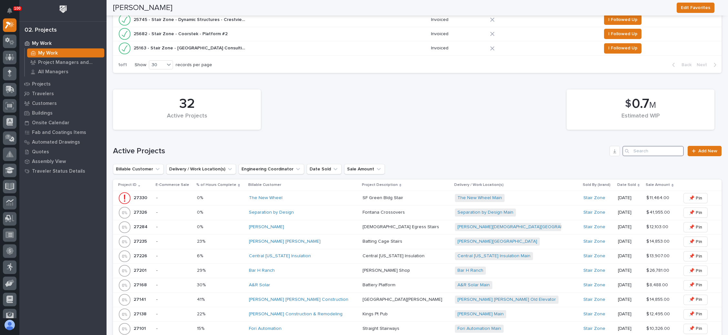
click at [635, 148] on input "Search" at bounding box center [652, 151] width 61 height 10
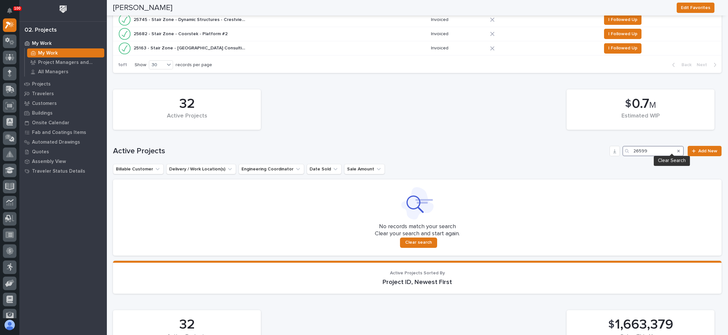
type input "26599"
click at [677, 149] on icon "Search" at bounding box center [678, 151] width 3 height 4
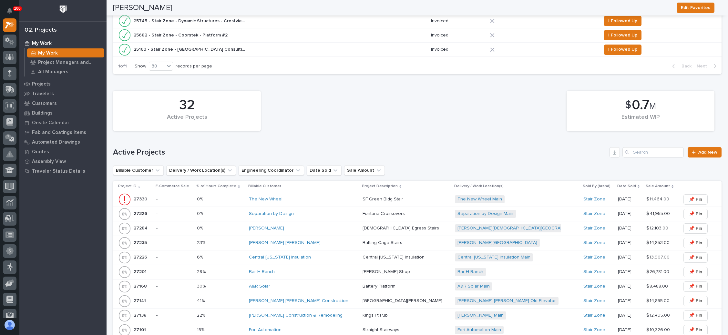
scroll to position [511, 0]
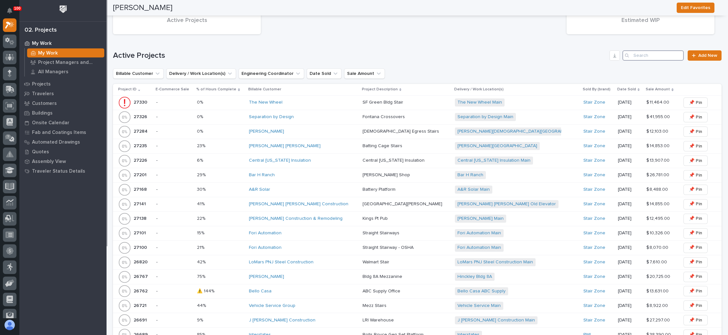
click at [643, 53] on input "Search" at bounding box center [652, 55] width 61 height 10
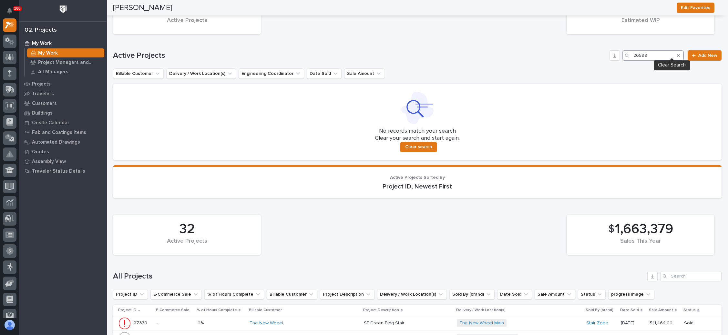
type input "26599"
click at [677, 54] on icon "Search" at bounding box center [678, 56] width 3 height 4
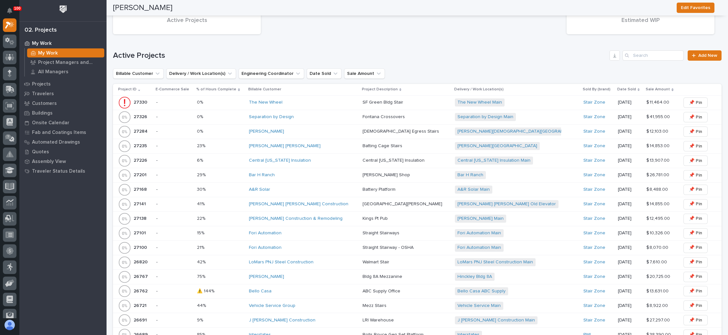
scroll to position [703, 0]
